Goal: Complete application form

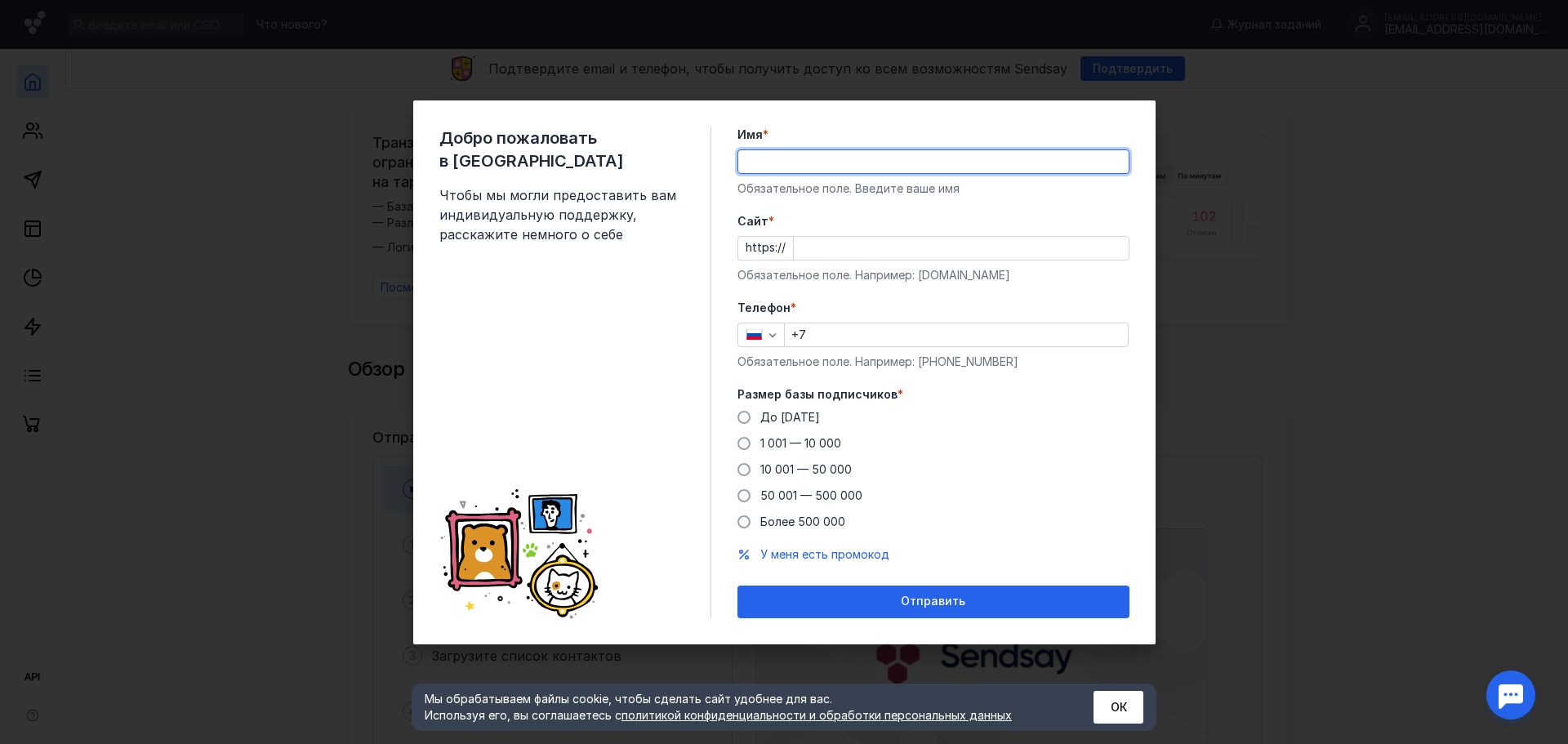
drag, startPoint x: 0, startPoint y: 0, endPoint x: 796, endPoint y: 160, distance: 811.9
click at [796, 160] on input "Имя *" at bounding box center [933, 162] width 390 height 23
type input "[PERSON_NAME]"
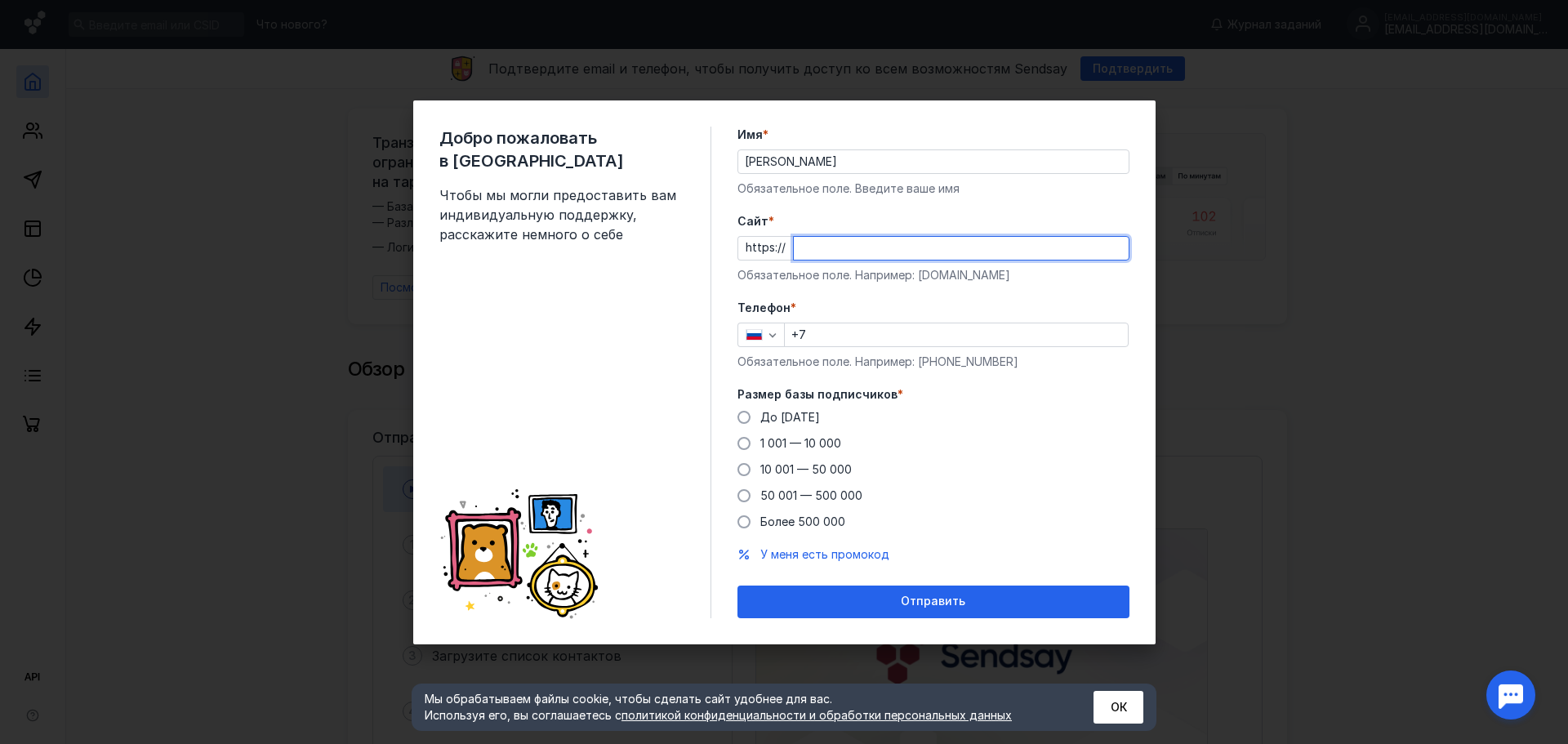
click at [826, 251] on input "Cайт *" at bounding box center [961, 248] width 334 height 23
click at [840, 297] on form "Имя * [PERSON_NAME] поле. Введите ваше имя [PERSON_NAME] * https:// Обязательно…" at bounding box center [933, 372] width 392 height 491
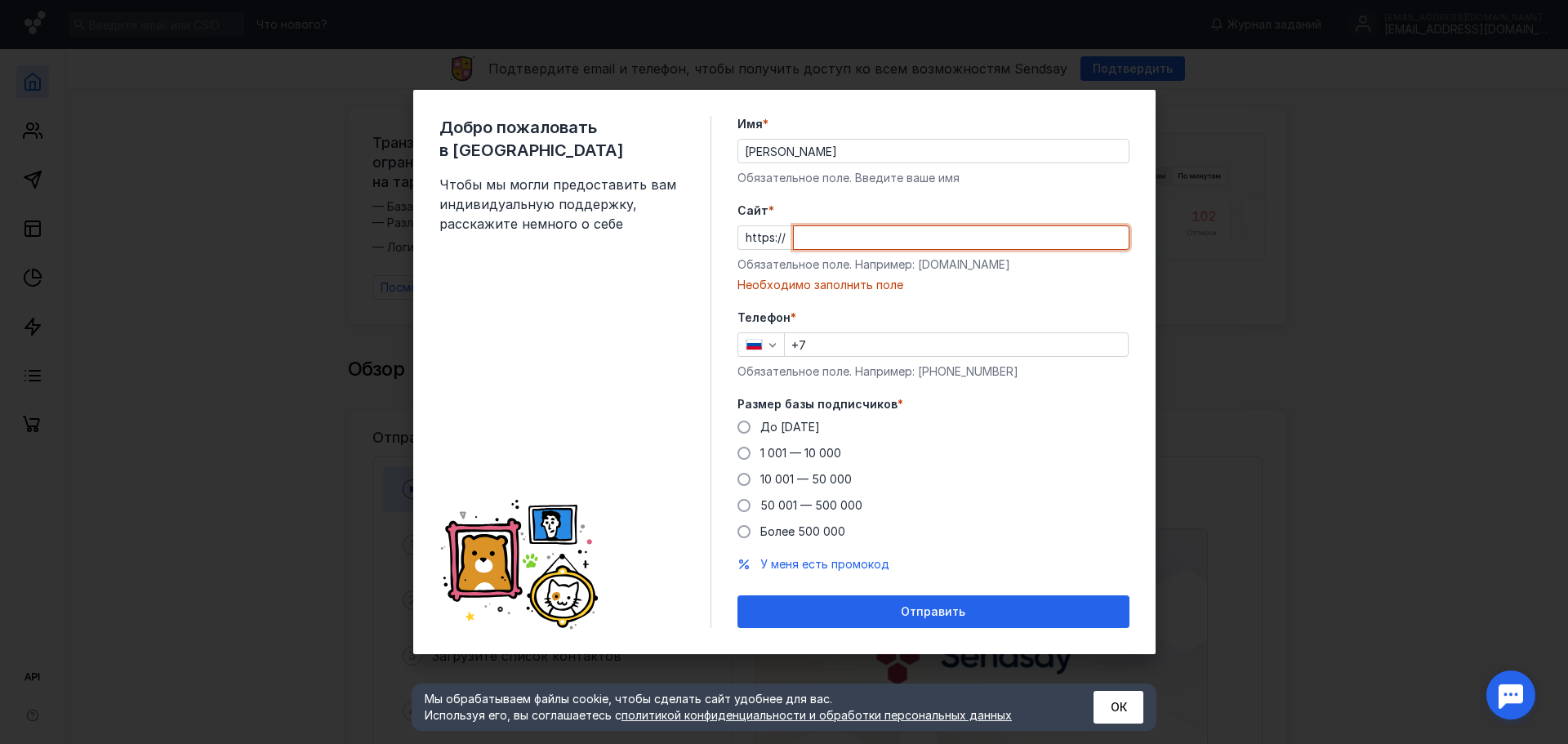
click at [819, 245] on input "Cайт *" at bounding box center [961, 237] width 334 height 23
type input "нет"
click at [918, 296] on form "Имя * [PERSON_NAME] поле. Введите ваше имя [PERSON_NAME] * https:// нет Обязате…" at bounding box center [933, 371] width 392 height 512
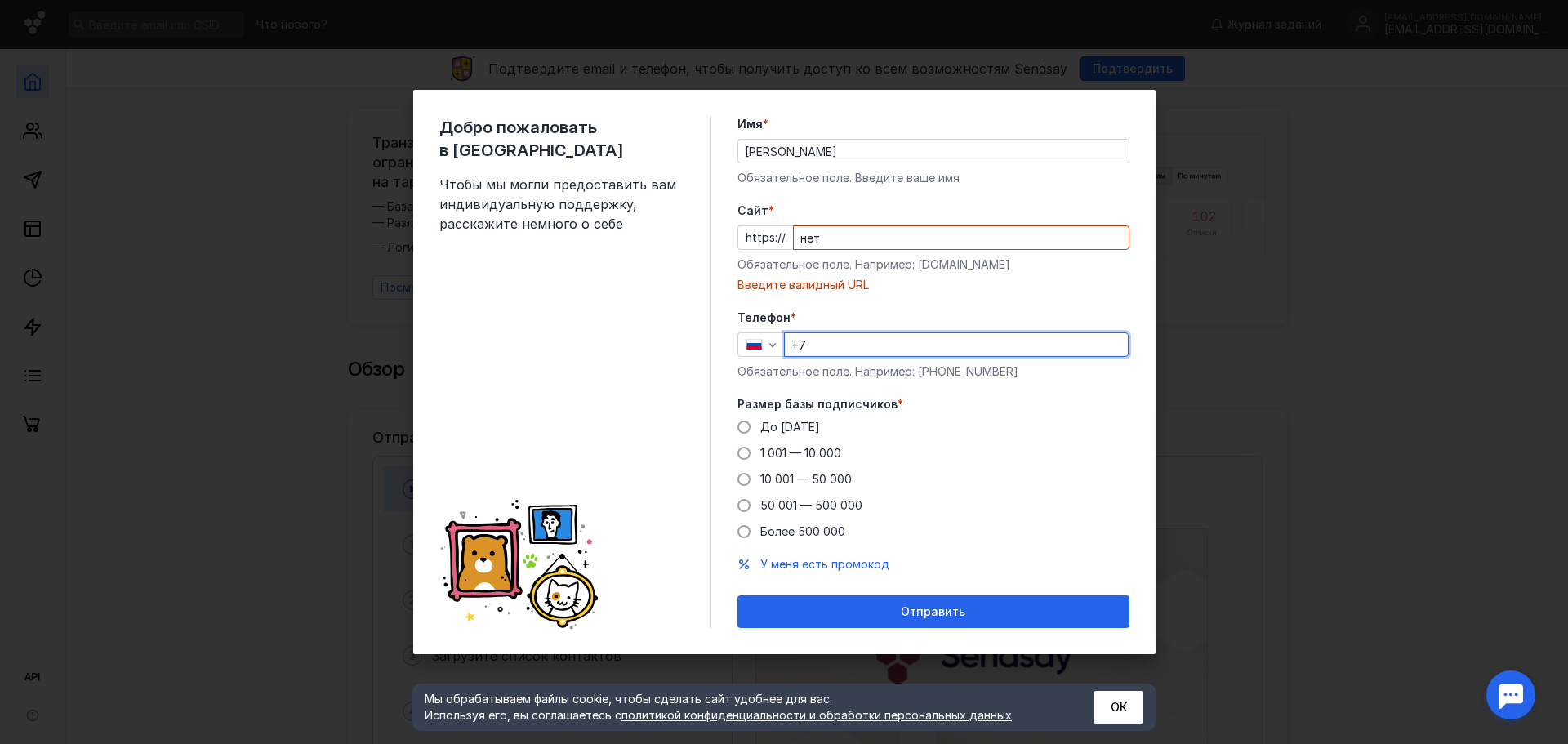
click at [836, 346] on input "+7" at bounding box center [956, 345] width 343 height 23
type input "[PHONE_NUMBER]"
click at [1065, 395] on form "Имя * [PERSON_NAME] поле. Введите ваше имя [PERSON_NAME] * https:// нет Обязате…" at bounding box center [933, 371] width 392 height 512
click at [743, 481] on span at bounding box center [743, 479] width 13 height 13
click at [0, 0] on input "10 001 — 50 000" at bounding box center [0, 0] width 0 height 0
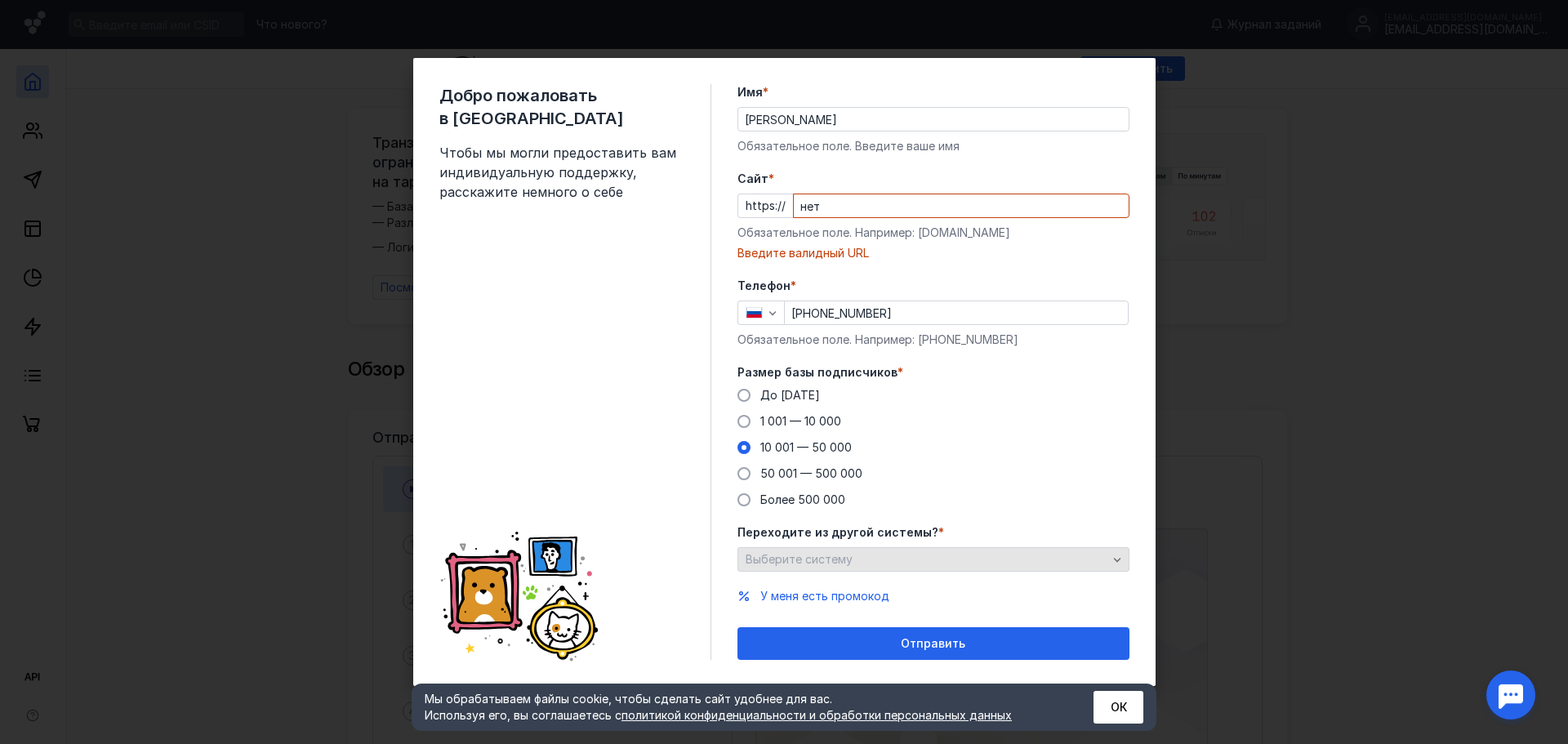
click at [1122, 559] on icon "button" at bounding box center [1116, 558] width 13 height 13
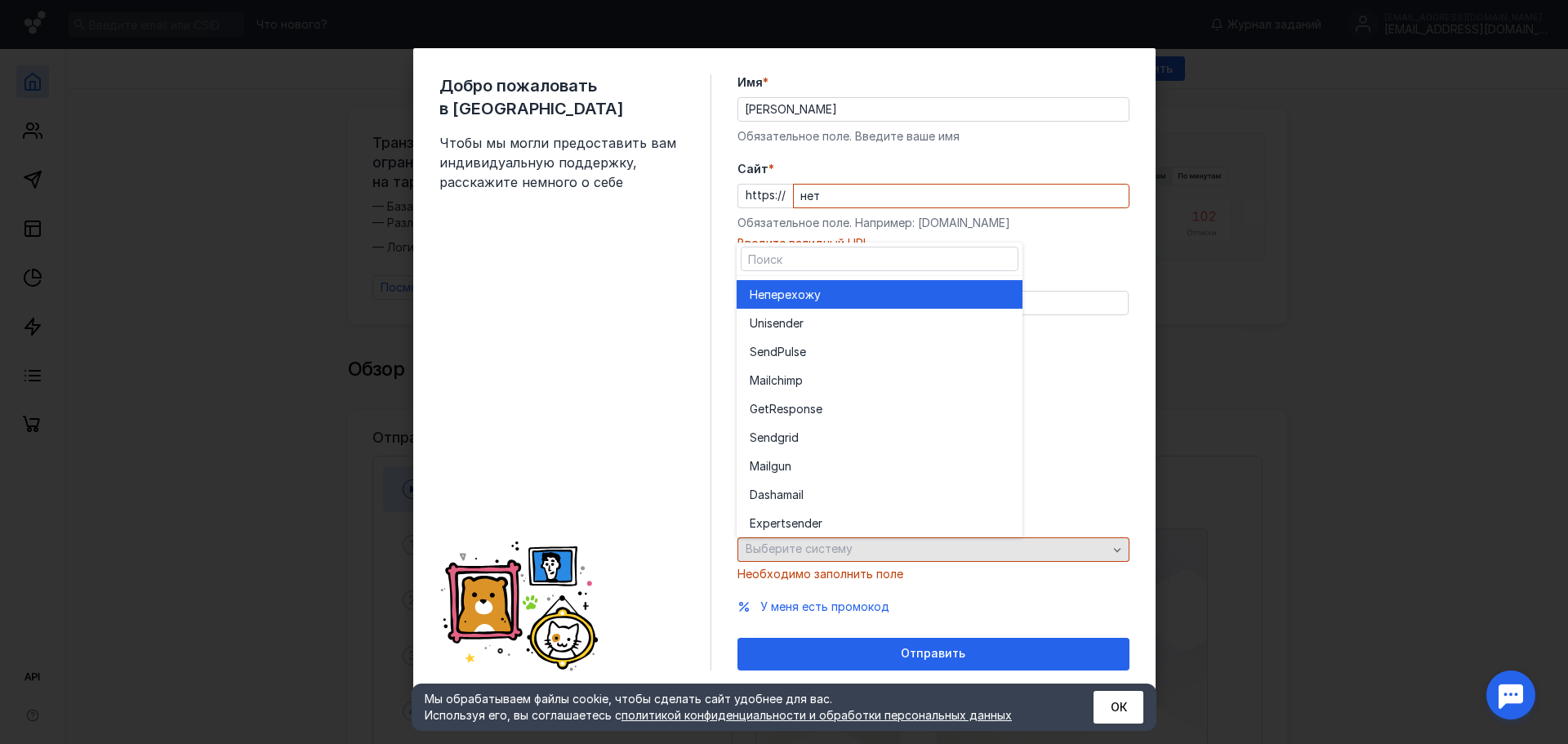
click at [1122, 558] on div "Выберите систему" at bounding box center [933, 550] width 392 height 25
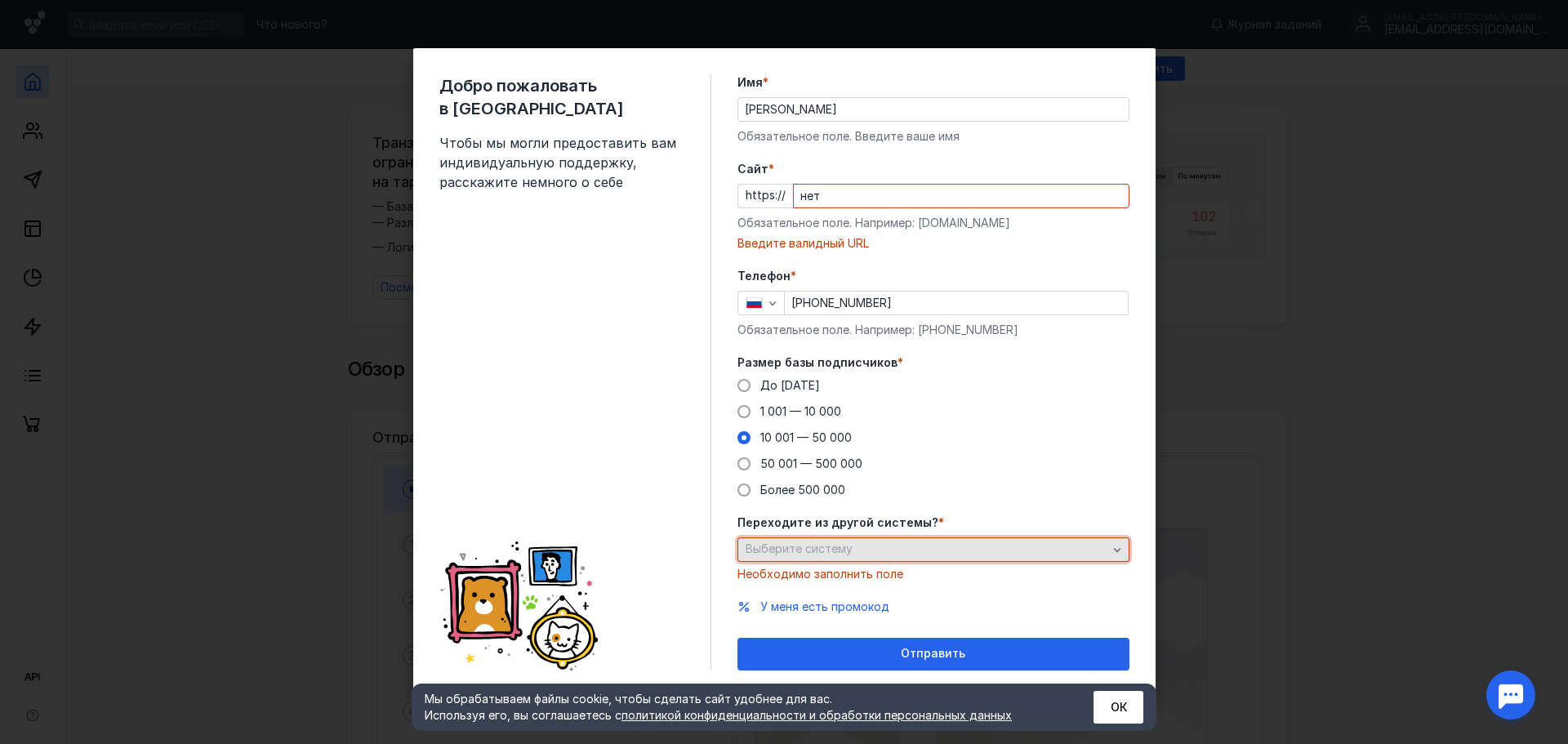
click at [1122, 558] on div "Выберите систему" at bounding box center [933, 550] width 392 height 25
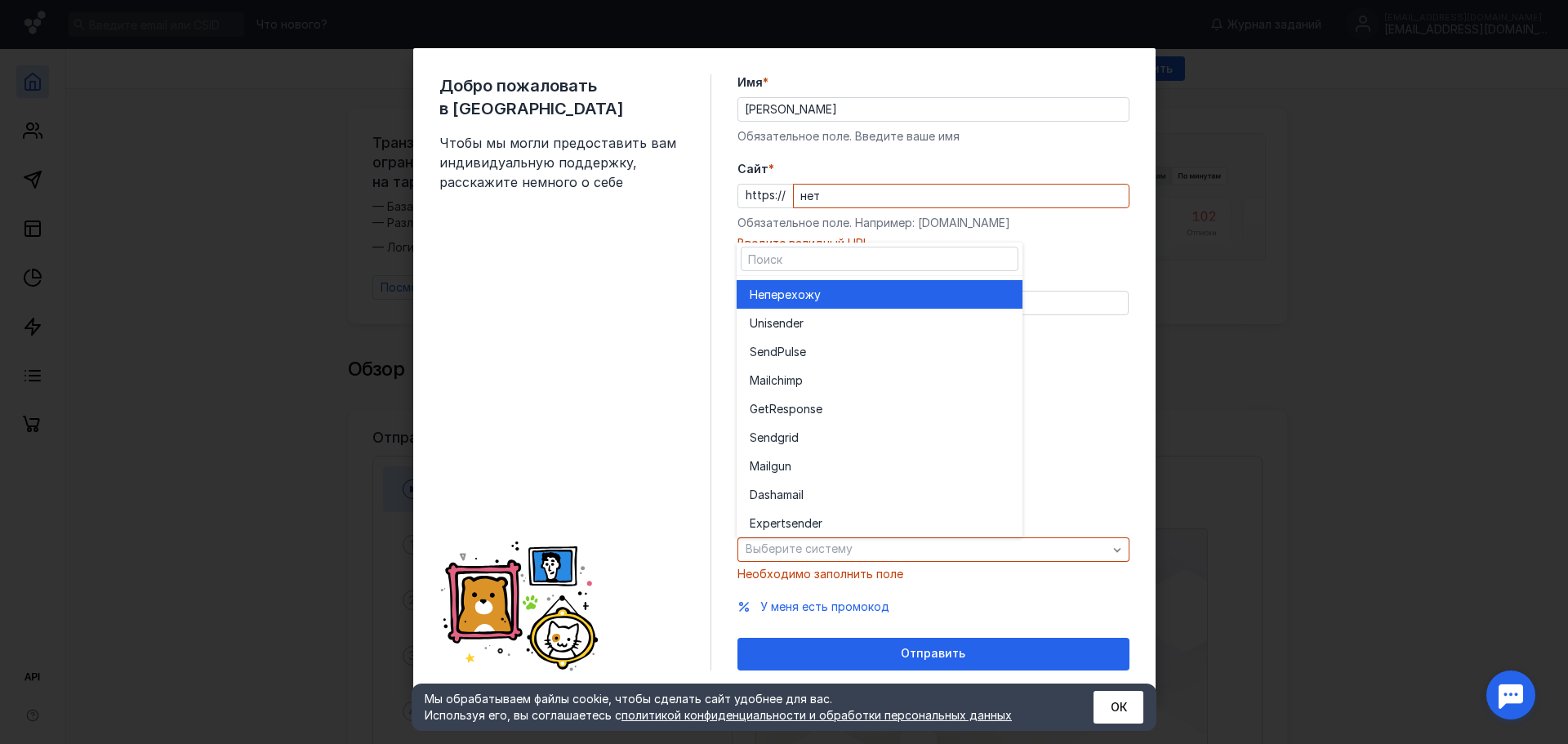
click at [801, 291] on span "перехожу" at bounding box center [792, 294] width 56 height 17
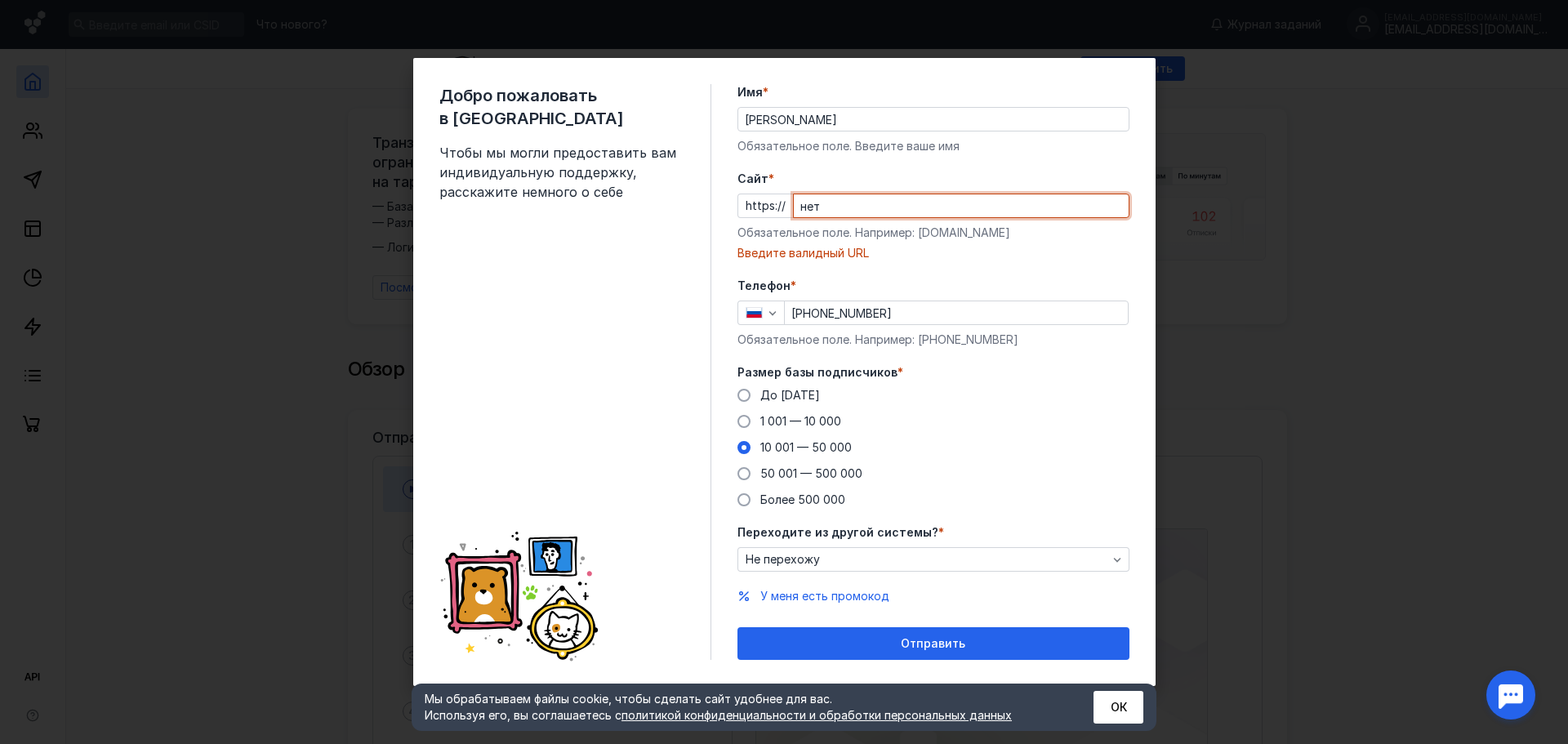
drag, startPoint x: 831, startPoint y: 204, endPoint x: 789, endPoint y: 207, distance: 42.1
click at [789, 207] on div "https:// нет" at bounding box center [933, 206] width 392 height 25
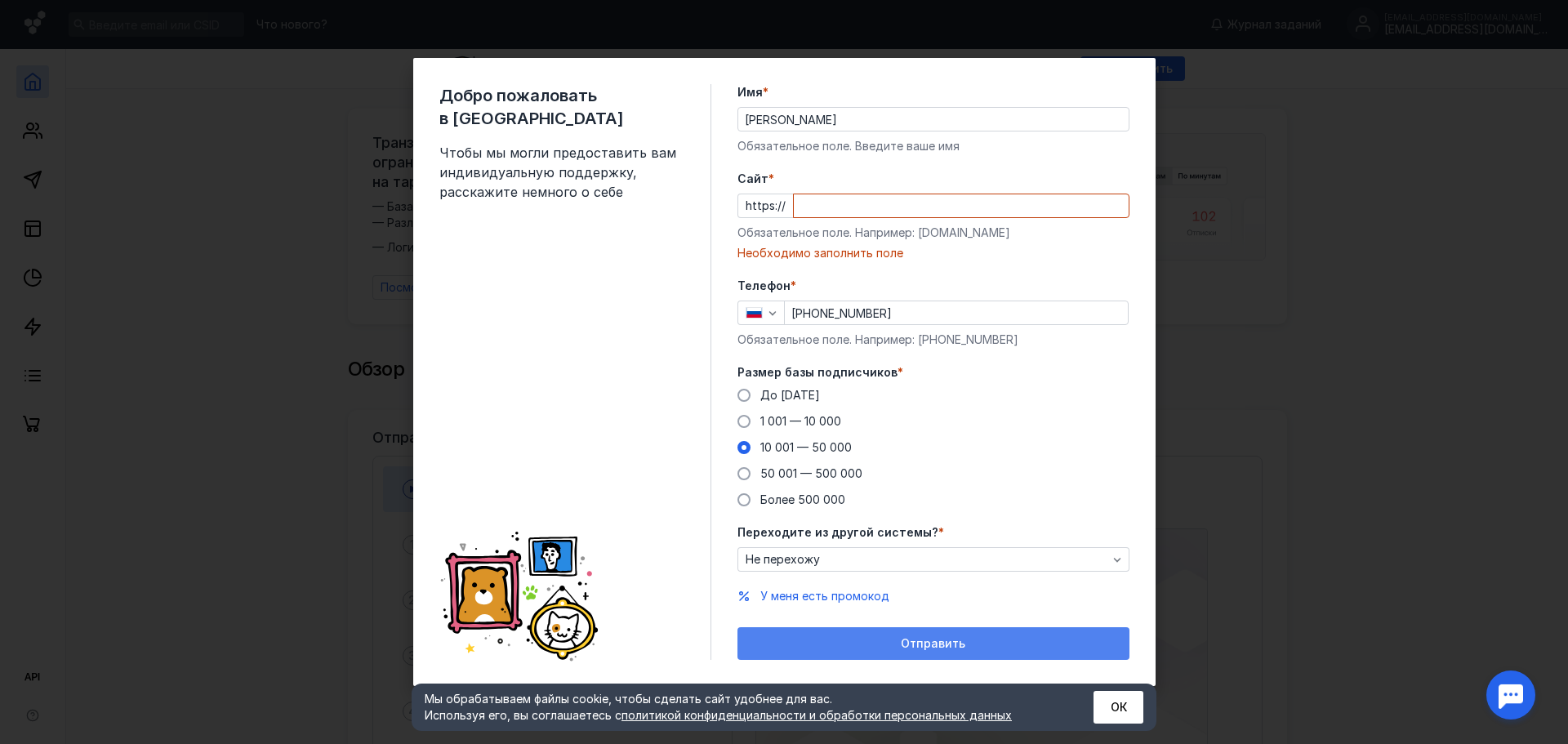
click at [907, 634] on div "Отправить" at bounding box center [933, 642] width 392 height 32
click at [920, 650] on div "Отправить" at bounding box center [933, 642] width 392 height 32
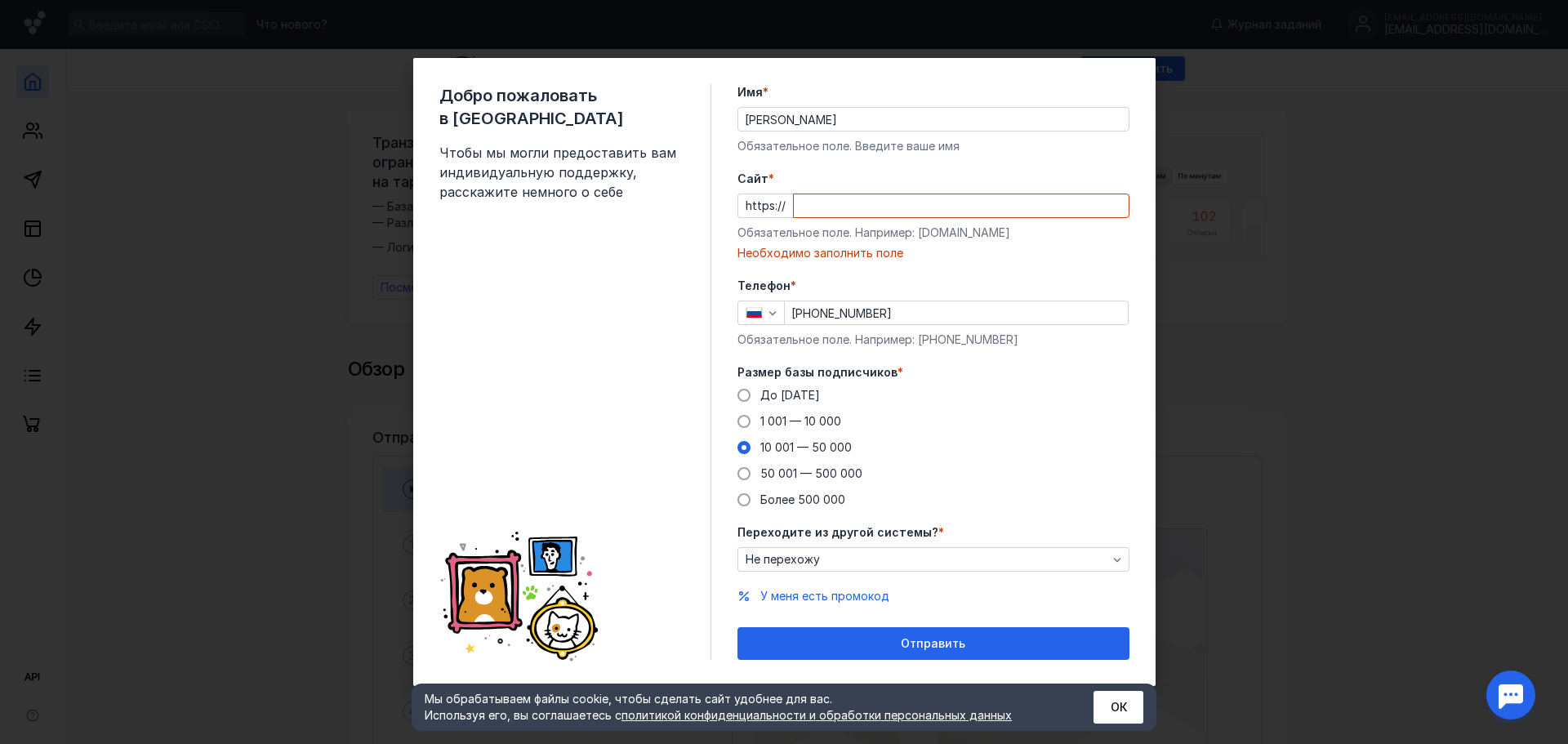
click at [809, 199] on input "Cайт *" at bounding box center [961, 206] width 334 height 23
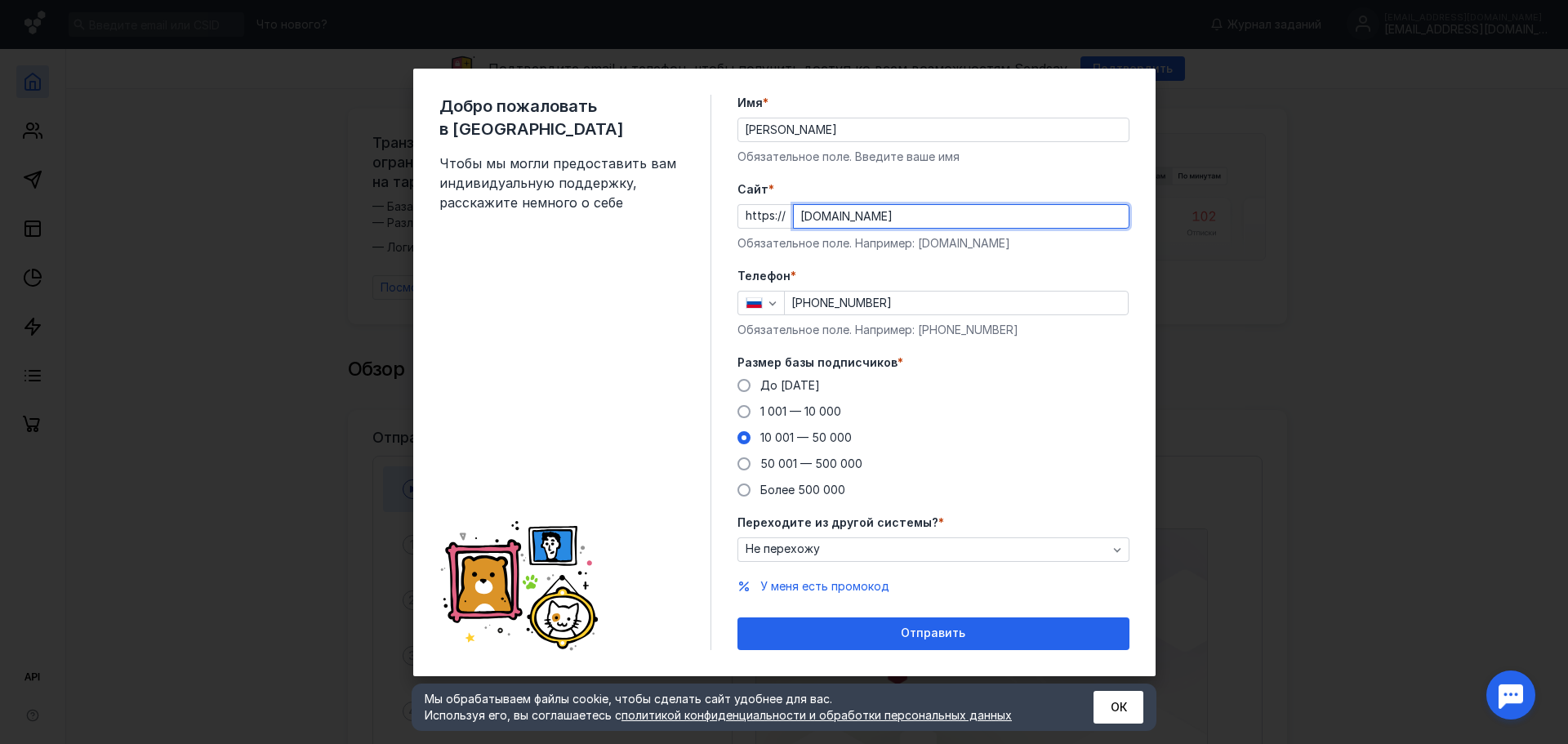
type input "[DOMAIN_NAME]"
click at [471, 327] on div "Добро пожаловать в Sendsay Чтобы мы могли предоставить вам индивидуальную подде…" at bounding box center [575, 372] width 272 height 555
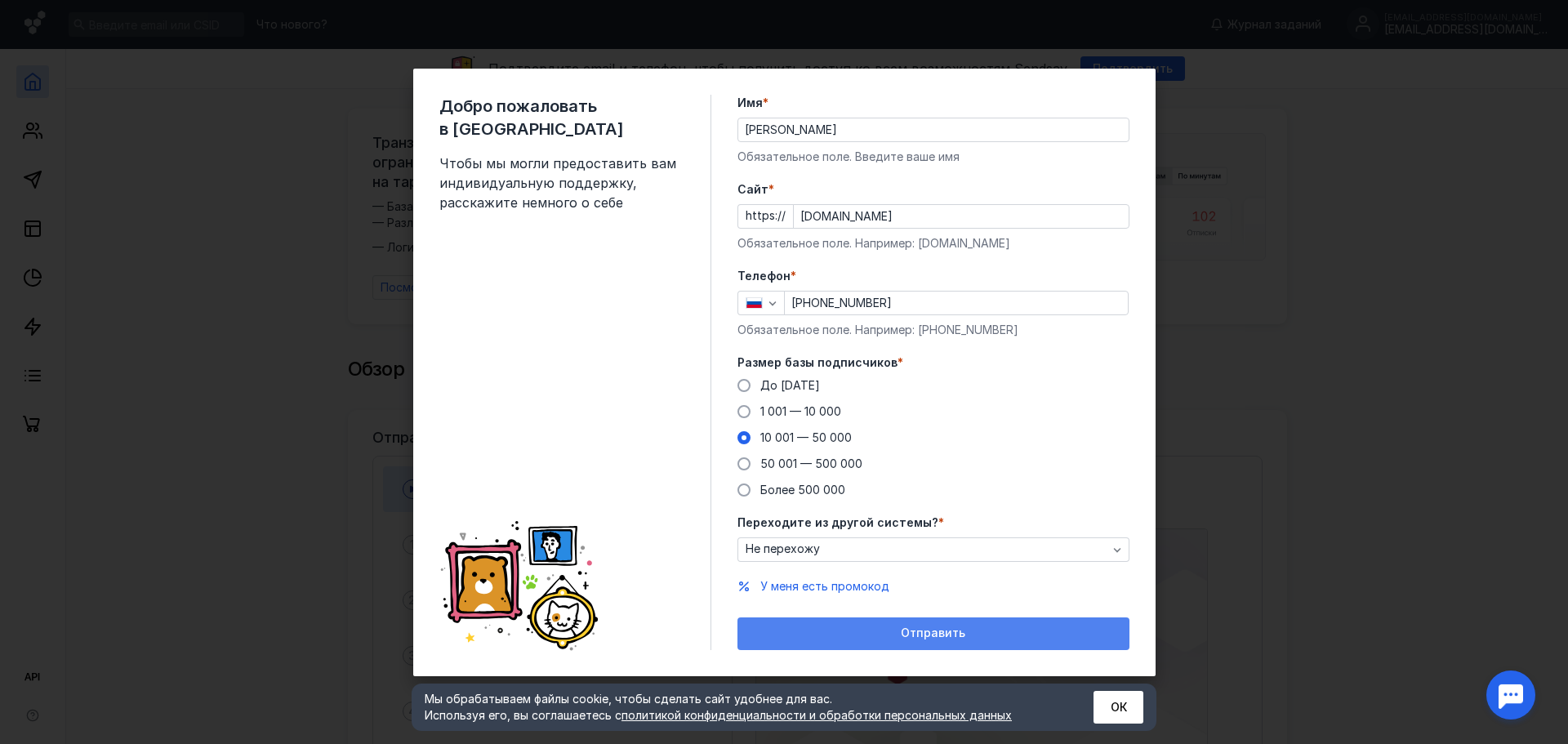
click at [1057, 642] on div "Отправить" at bounding box center [933, 633] width 392 height 32
